Goal: Use online tool/utility: Utilize a website feature to perform a specific function

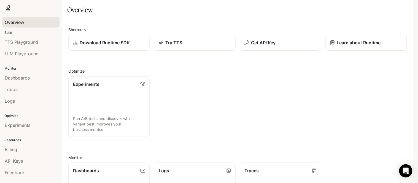
click at [14, 20] on span "Overview" at bounding box center [15, 22] width 20 height 7
click at [335, 6] on span "TTS" at bounding box center [334, 7] width 7 height 7
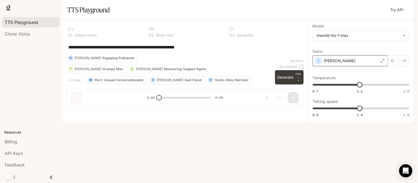
click at [318, 66] on div "[PERSON_NAME]" at bounding box center [350, 60] width 75 height 11
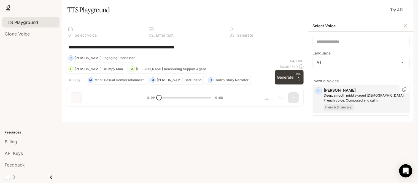
click at [322, 109] on div "[PERSON_NAME], smooth middle-aged [DEMOGRAPHIC_DATA] French voice. Composed and…" at bounding box center [361, 99] width 97 height 28
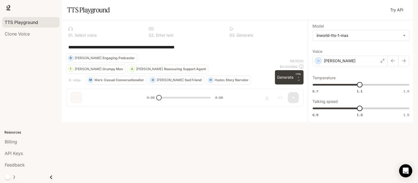
click at [103, 111] on div "**********" at bounding box center [185, 65] width 246 height 91
click at [354, 6] on span "Runtime" at bounding box center [354, 7] width 15 height 7
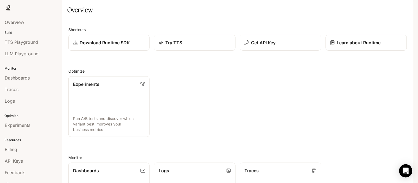
click at [415, 53] on div "Skip to main content TTS TTS Runtime Runtime Documentation Documentation Portal…" at bounding box center [209, 91] width 418 height 183
